Goal: Task Accomplishment & Management: Use online tool/utility

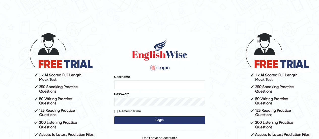
type input "-"
type input "0476473205"
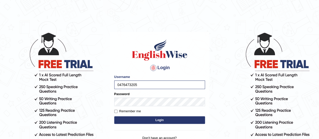
click at [137, 119] on button "Login" at bounding box center [159, 120] width 91 height 8
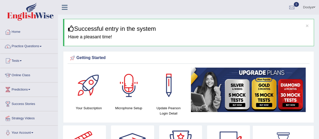
click at [128, 87] on div at bounding box center [128, 85] width 35 height 35
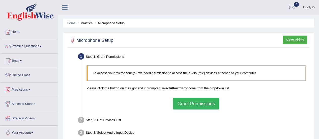
click at [199, 104] on button "Grant Permissions" at bounding box center [196, 104] width 46 height 12
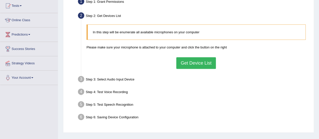
scroll to position [53, 0]
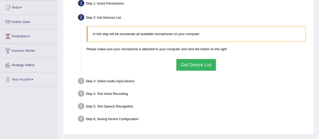
click at [189, 67] on button "Get Device List" at bounding box center [195, 65] width 39 height 12
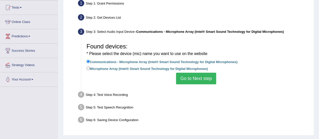
click at [92, 68] on label "Microphone Array (Intel® Smart Sound Technology for Digital Microphones)" at bounding box center [146, 69] width 121 height 6
click at [90, 68] on input "Microphone Array (Intel® Smart Sound Technology for Digital Microphones)" at bounding box center [87, 68] width 3 height 3
radio input "true"
click at [193, 76] on button "Go to Next step" at bounding box center [196, 79] width 40 height 12
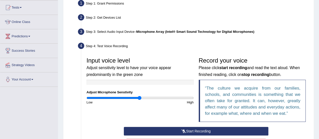
scroll to position [71, 0]
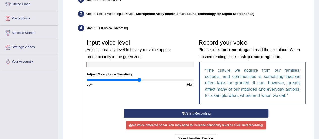
click at [156, 110] on button "Start Recording" at bounding box center [196, 113] width 144 height 9
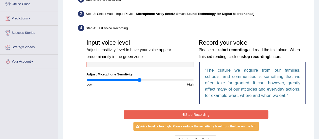
click at [156, 110] on button "Stop Recording" at bounding box center [196, 114] width 144 height 9
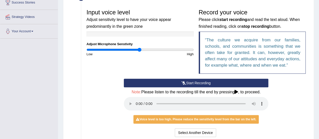
scroll to position [98, 0]
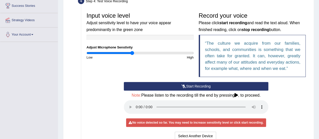
type input "0.86"
click at [132, 52] on input "range" at bounding box center [139, 53] width 107 height 4
click at [223, 89] on button "Start Recording" at bounding box center [196, 86] width 144 height 9
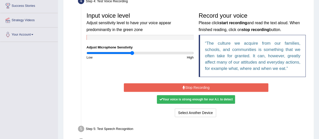
click at [218, 88] on button "Stop Recording" at bounding box center [196, 87] width 144 height 9
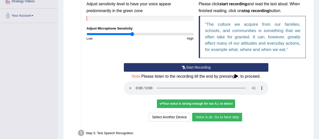
scroll to position [119, 0]
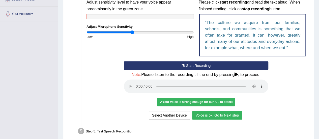
click at [187, 103] on div "Your voice is strong enough for our A.I. to detect" at bounding box center [196, 101] width 78 height 9
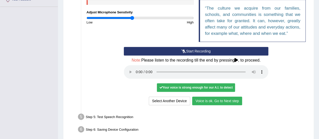
scroll to position [140, 0]
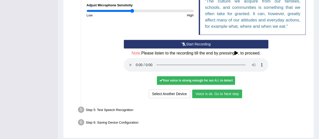
click at [227, 95] on button "Voice is ok. Go to Next step" at bounding box center [217, 93] width 50 height 9
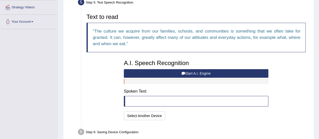
scroll to position [111, 0]
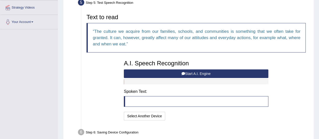
click at [206, 73] on button "Start A.I. Engine" at bounding box center [196, 73] width 144 height 9
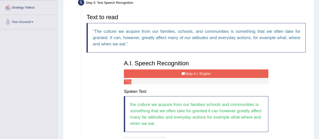
click at [206, 73] on button "Stop A.I. Engine" at bounding box center [196, 73] width 144 height 9
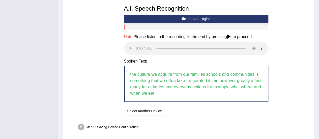
scroll to position [168, 0]
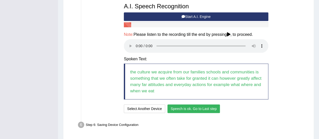
click at [200, 110] on button "Speech is ok. Go to Last step" at bounding box center [193, 108] width 53 height 9
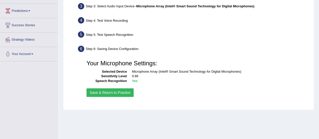
scroll to position [78, 0]
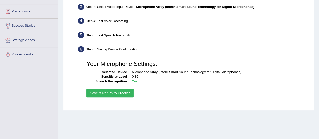
click at [125, 93] on button "Save & Return to Practice" at bounding box center [109, 93] width 47 height 9
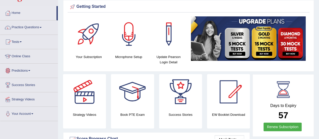
scroll to position [19, 0]
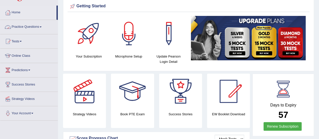
click at [43, 27] on link "Practice Questions" at bounding box center [28, 26] width 57 height 13
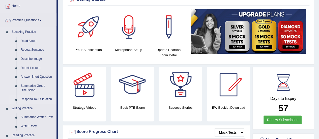
scroll to position [24, 0]
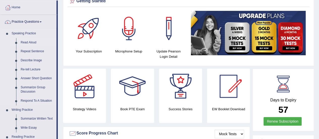
click at [33, 42] on link "Read Aloud" at bounding box center [37, 42] width 38 height 9
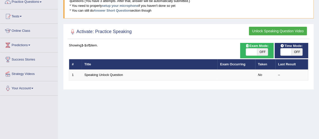
scroll to position [52, 0]
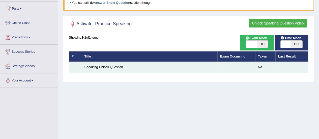
click at [245, 62] on td at bounding box center [236, 67] width 38 height 11
click at [115, 66] on link "Speaking Unlock Question" at bounding box center [103, 67] width 39 height 4
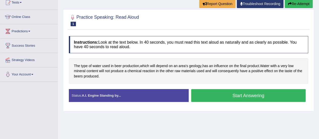
scroll to position [58, 0]
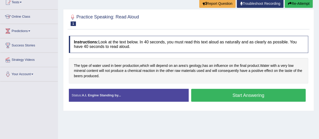
click at [222, 97] on button "Start Answering" at bounding box center [248, 95] width 115 height 13
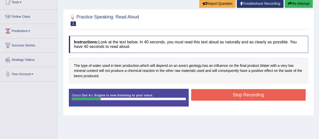
click at [220, 91] on button "Stop Recording" at bounding box center [248, 95] width 115 height 12
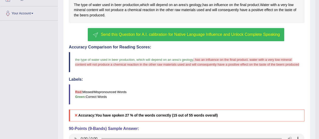
scroll to position [119, 0]
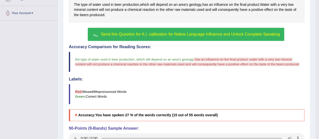
click at [150, 36] on button "Send this Question for A.I. calibration for Native Language Influence and Unloc…" at bounding box center [186, 34] width 196 height 13
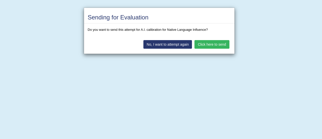
click at [217, 45] on button "Click here to send" at bounding box center [212, 44] width 35 height 9
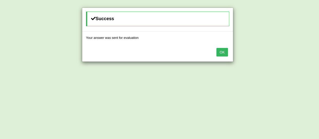
click at [221, 52] on button "OK" at bounding box center [222, 52] width 12 height 9
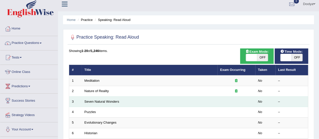
scroll to position [3, 0]
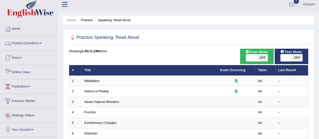
click at [28, 70] on link "Online Class" at bounding box center [28, 71] width 57 height 13
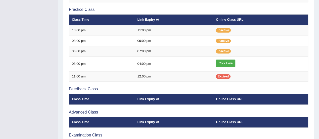
scroll to position [173, 0]
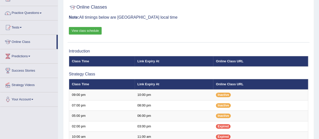
scroll to position [31, 0]
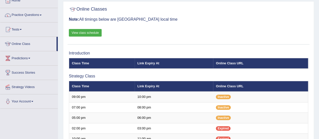
click at [89, 32] on link "View class schedule" at bounding box center [85, 33] width 33 height 8
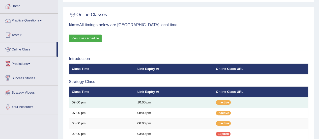
scroll to position [24, 0]
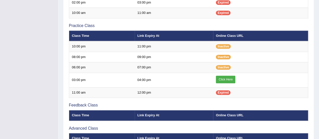
scroll to position [156, 0]
